Goal: Information Seeking & Learning: Get advice/opinions

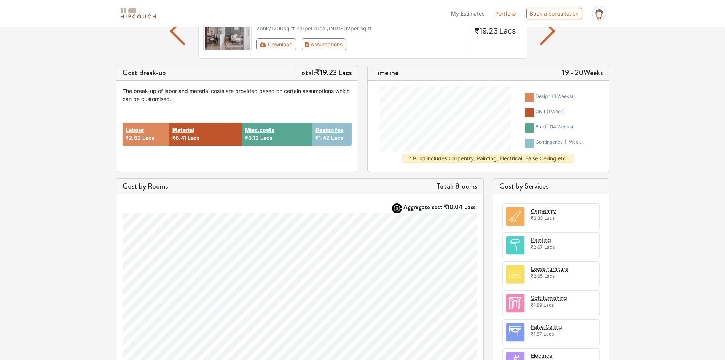
scroll to position [52, 0]
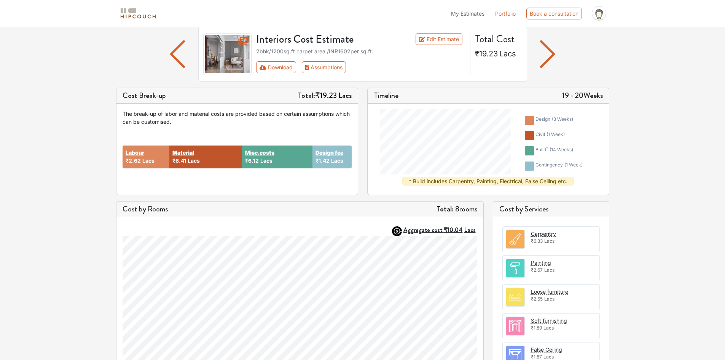
click at [449, 210] on strong "Total:" at bounding box center [444, 208] width 17 height 11
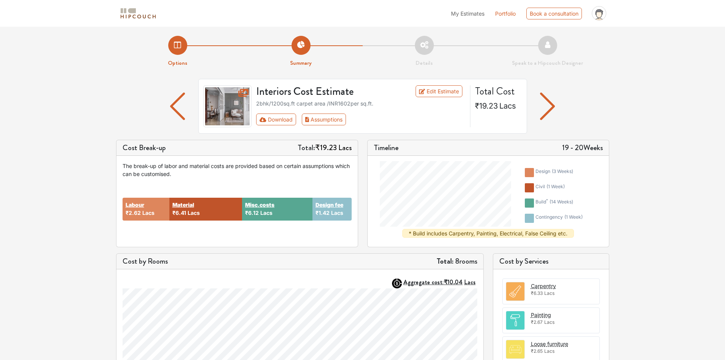
click at [551, 107] on img "button" at bounding box center [547, 105] width 15 height 27
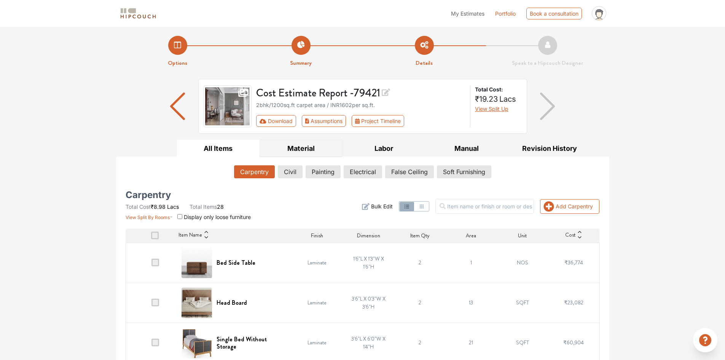
click at [299, 145] on button "Material" at bounding box center [301, 148] width 83 height 17
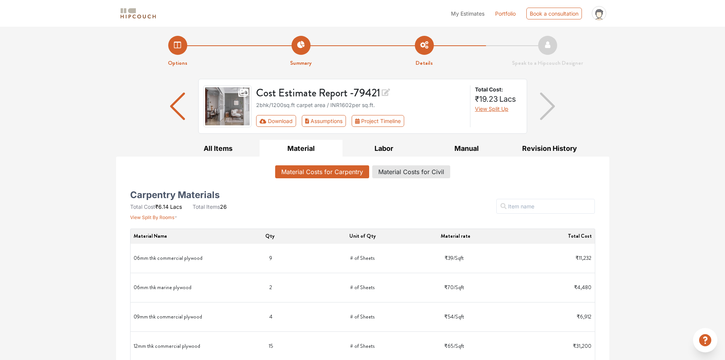
click at [175, 48] on li "Options" at bounding box center [177, 52] width 123 height 32
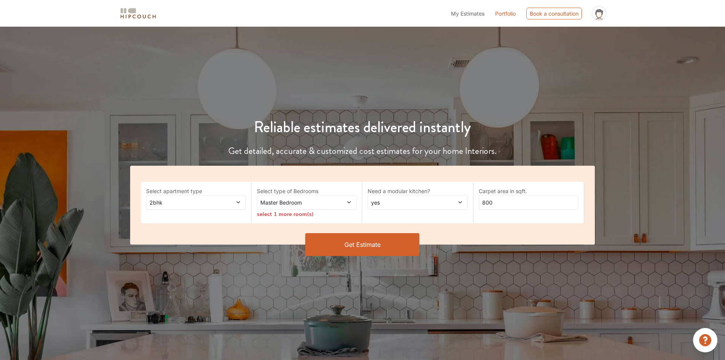
click at [175, 204] on span "2bhk" at bounding box center [183, 202] width 70 height 8
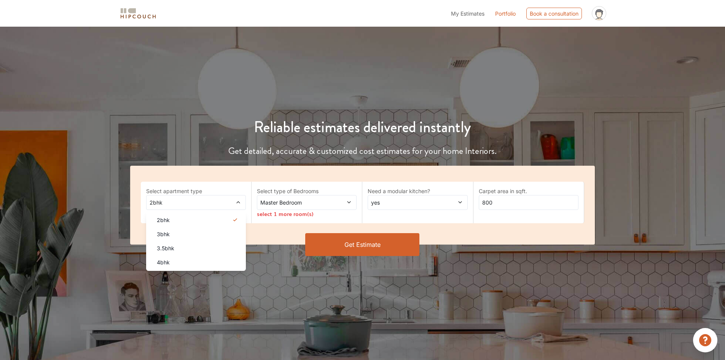
click at [171, 238] on li "3bhk" at bounding box center [196, 234] width 100 height 14
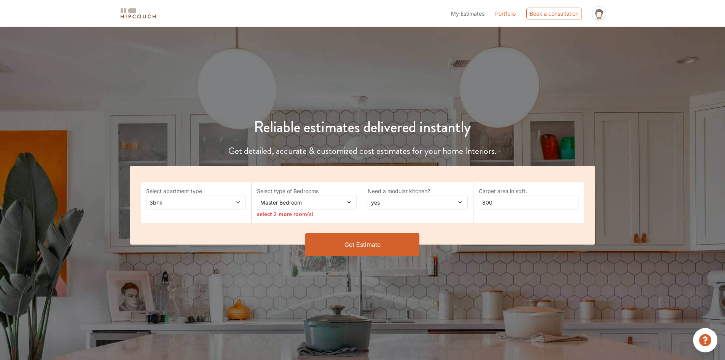
click at [319, 200] on span "Master Bedroom" at bounding box center [294, 202] width 70 height 8
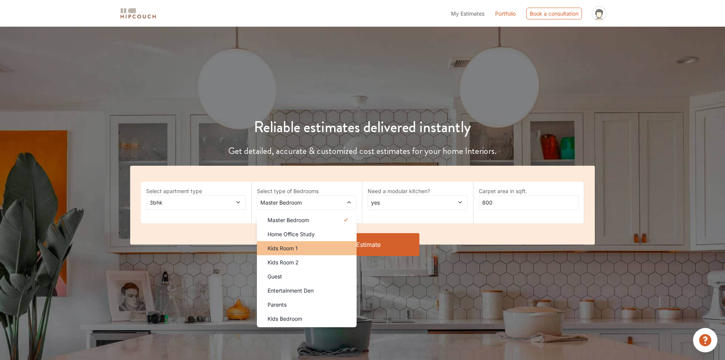
click at [308, 244] on div "Kids Room 1" at bounding box center [308, 248] width 95 height 8
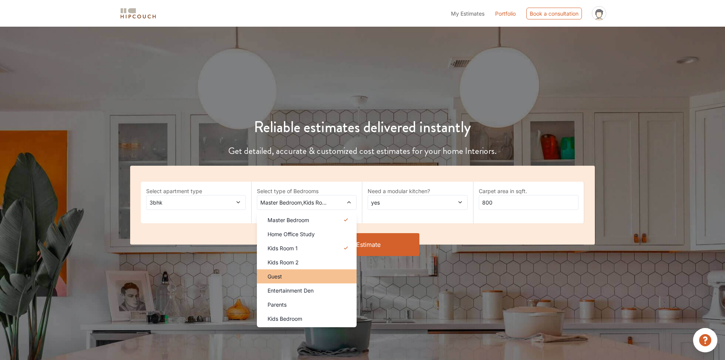
click at [284, 282] on li "Guest" at bounding box center [307, 276] width 100 height 14
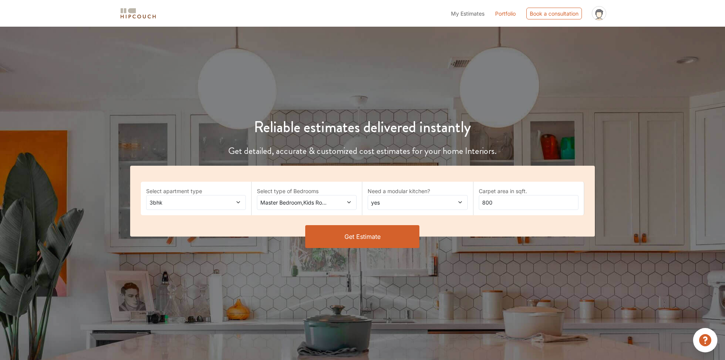
click at [394, 199] on span "yes" at bounding box center [405, 202] width 70 height 8
click at [383, 231] on span "no" at bounding box center [381, 234] width 6 height 8
drag, startPoint x: 496, startPoint y: 199, endPoint x: 467, endPoint y: 210, distance: 30.8
click at [467, 210] on div "Select apartment type 3bhk Select type of Bedrooms Master Bedroom,Kids Room 1,G…" at bounding box center [362, 201] width 465 height 71
type input "2500"
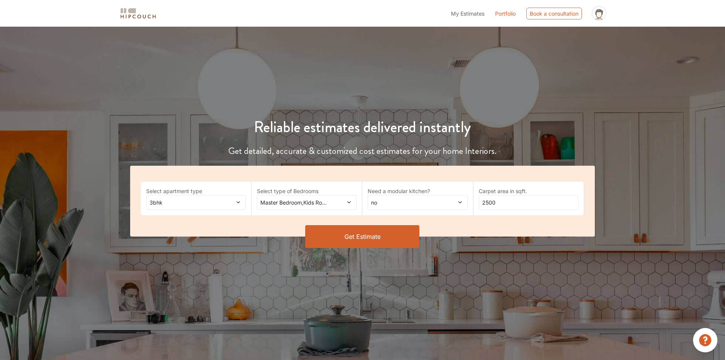
click at [370, 239] on button "Get Estimate" at bounding box center [362, 236] width 114 height 23
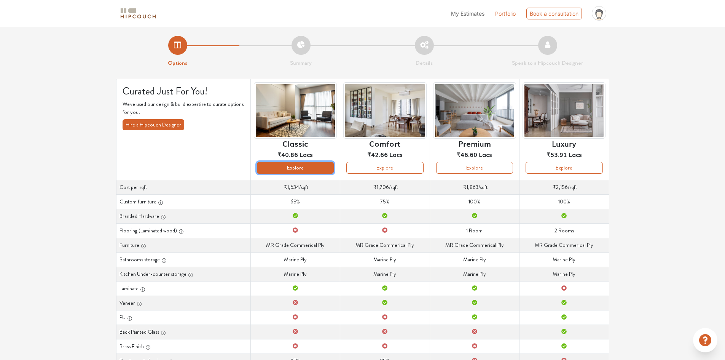
click at [297, 168] on button "Explore" at bounding box center [295, 168] width 77 height 12
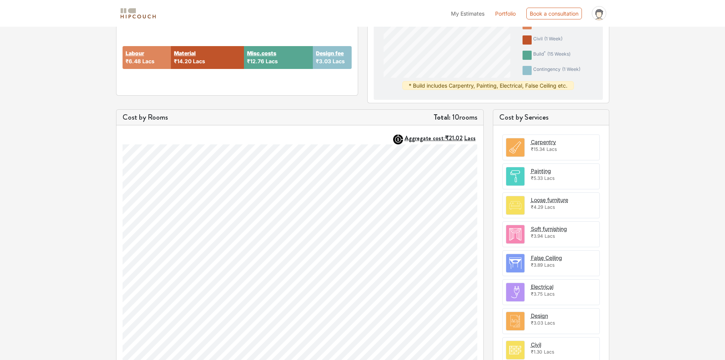
scroll to position [152, 0]
click at [519, 147] on img at bounding box center [515, 146] width 18 height 18
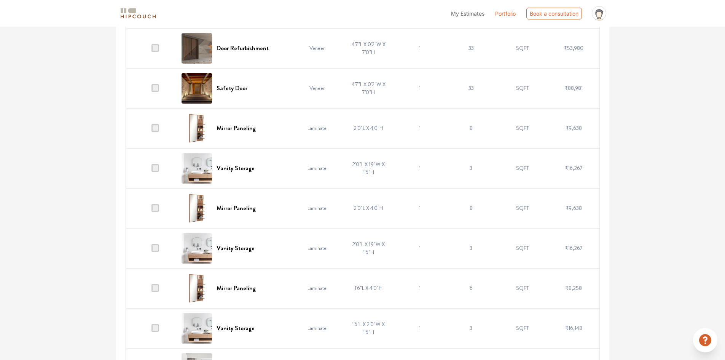
scroll to position [216, 0]
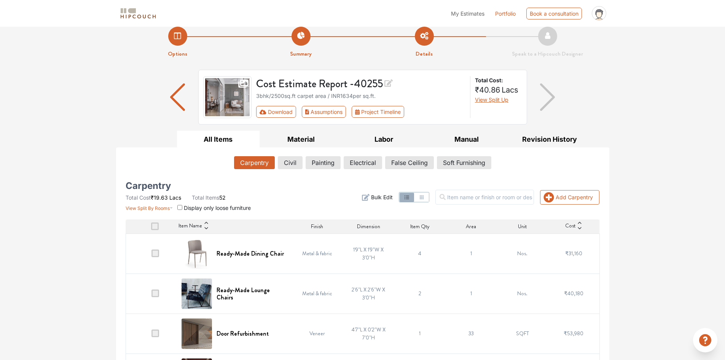
scroll to position [0, 0]
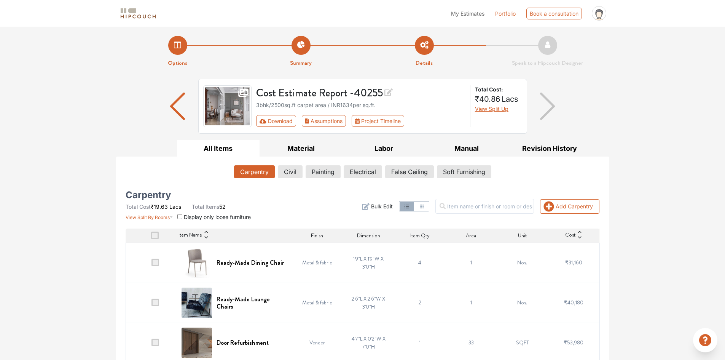
click at [125, 13] on img at bounding box center [138, 13] width 38 height 13
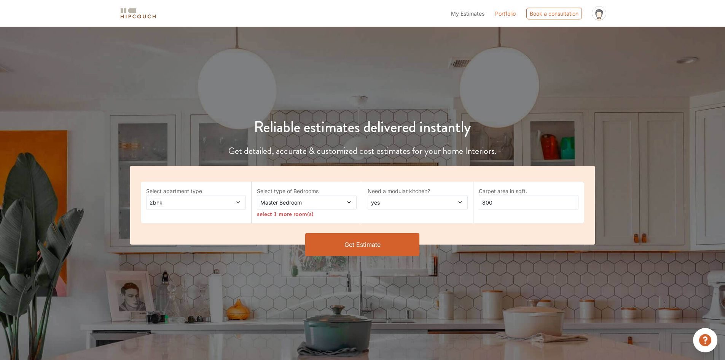
click at [508, 15] on link "Portfolio" at bounding box center [505, 14] width 21 height 8
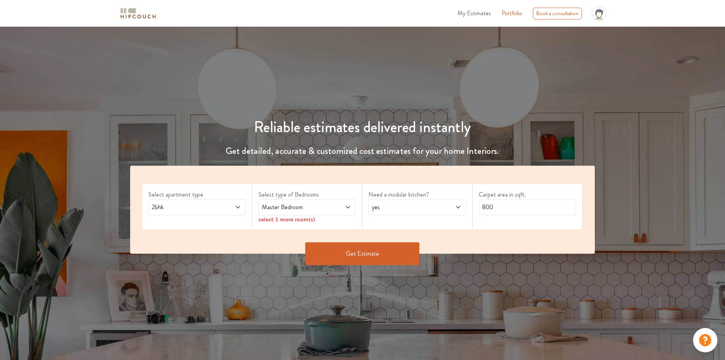
click at [198, 199] on div "2bhk" at bounding box center [196, 207] width 97 height 16
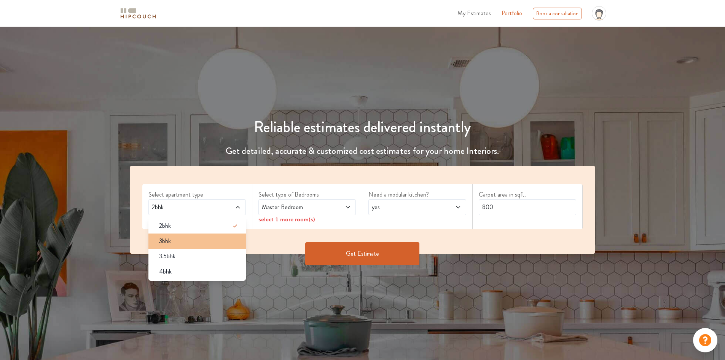
click at [168, 239] on span "3bhk" at bounding box center [165, 240] width 12 height 9
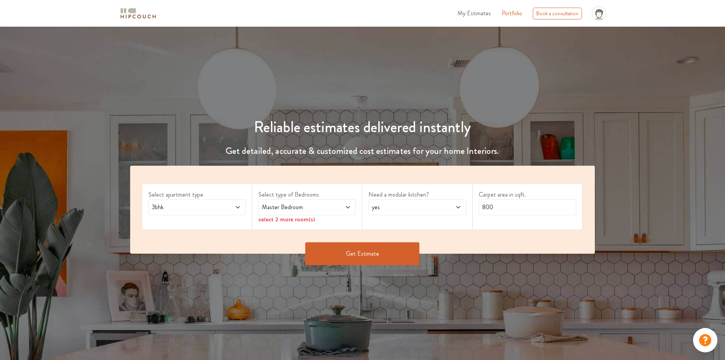
click at [163, 204] on span "3bhk" at bounding box center [184, 206] width 68 height 9
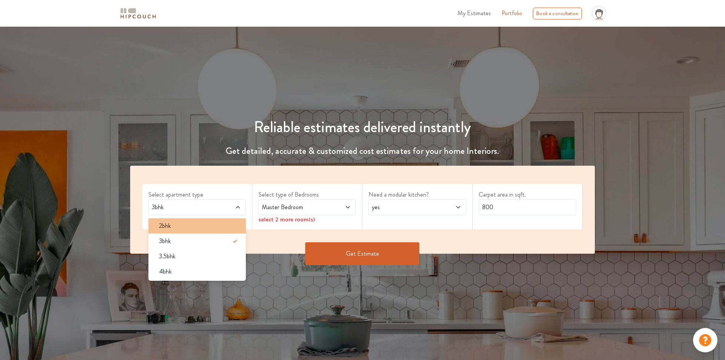
click at [166, 230] on li "2bhk" at bounding box center [196, 225] width 97 height 15
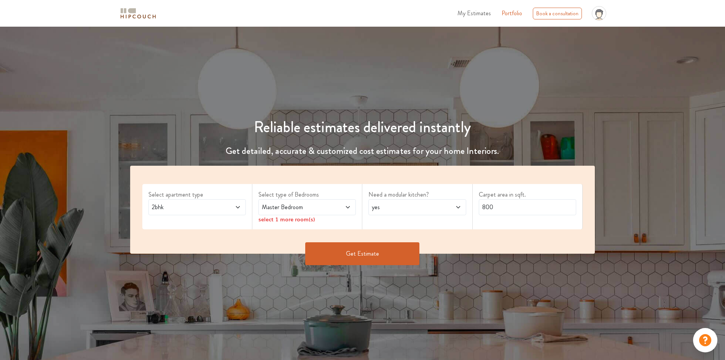
click at [306, 207] on span "Master Bedroom" at bounding box center [294, 206] width 68 height 9
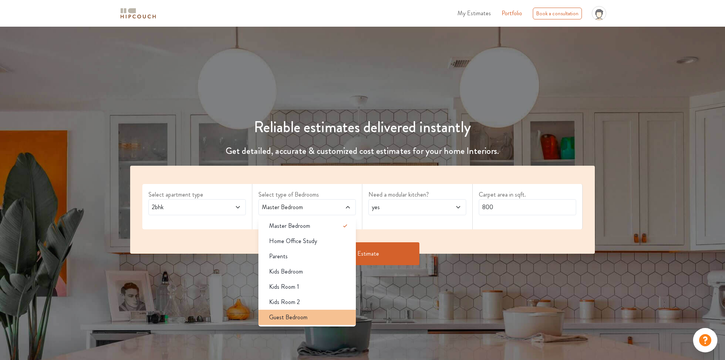
click at [296, 314] on span "Guest Bedroom" at bounding box center [288, 316] width 38 height 9
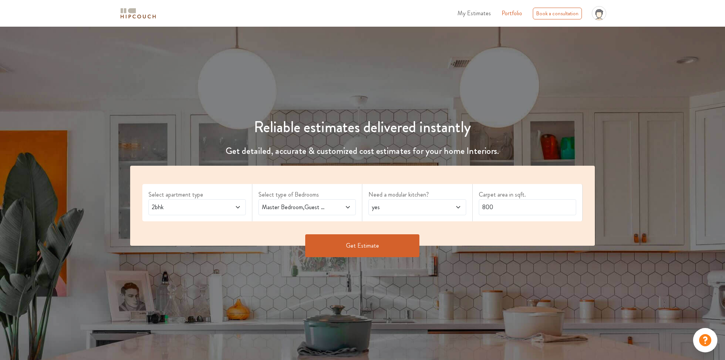
click at [374, 215] on div "yes" at bounding box center [416, 207] width 97 height 16
click at [379, 238] on div "no" at bounding box center [419, 240] width 93 height 9
drag, startPoint x: 510, startPoint y: 210, endPoint x: 462, endPoint y: 210, distance: 48.0
click at [462, 210] on div "Select apartment type 2bhk Select type of Bedrooms Master Bedroom,Guest Bedroom…" at bounding box center [362, 206] width 465 height 80
type input "1250"
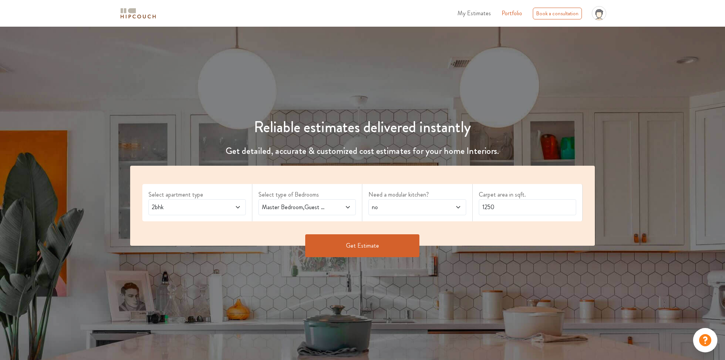
click at [363, 238] on button "Get Estimate" at bounding box center [362, 245] width 114 height 23
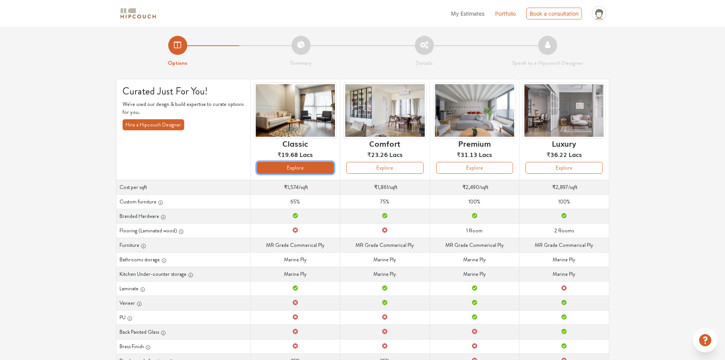
click at [315, 163] on button "Explore" at bounding box center [295, 168] width 77 height 12
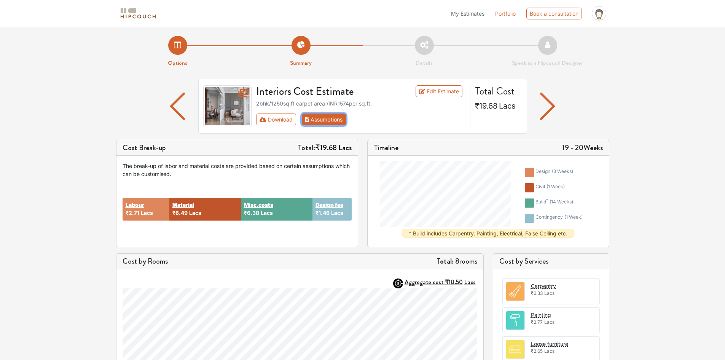
click at [321, 118] on button "Assumptions" at bounding box center [324, 119] width 45 height 12
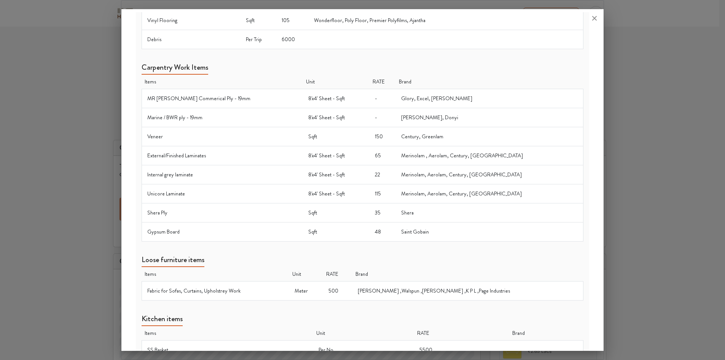
scroll to position [255, 0]
